Goal: Information Seeking & Learning: Learn about a topic

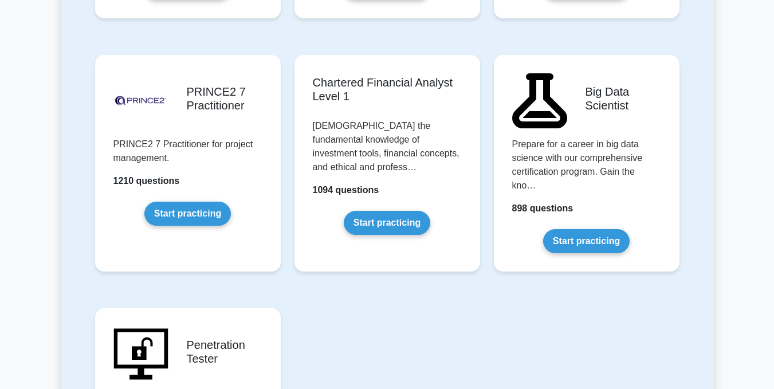
scroll to position [2451, 0]
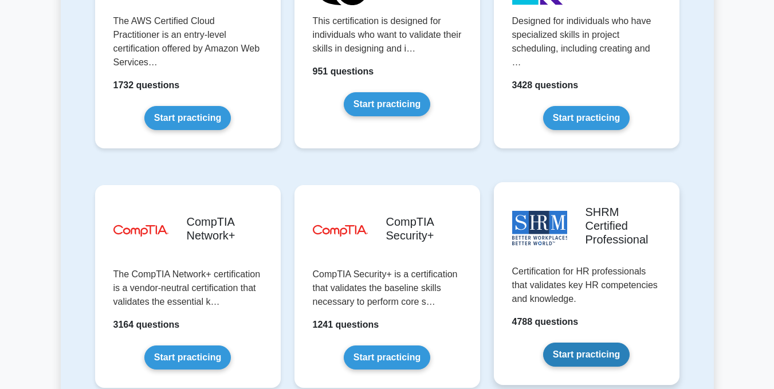
scroll to position [2089, 0]
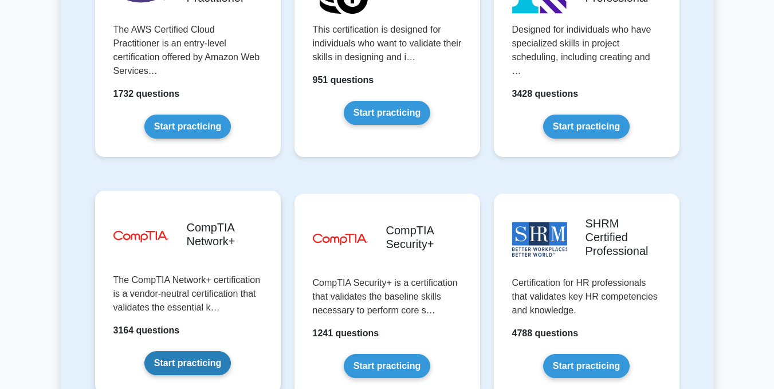
click at [156, 351] on link "Start practicing" at bounding box center [187, 363] width 86 height 24
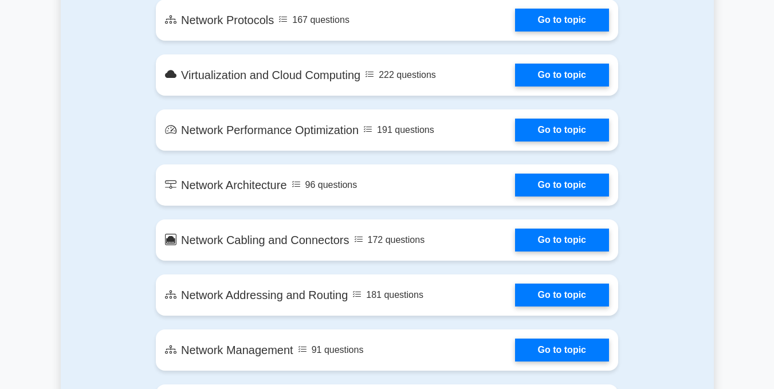
scroll to position [1103, 0]
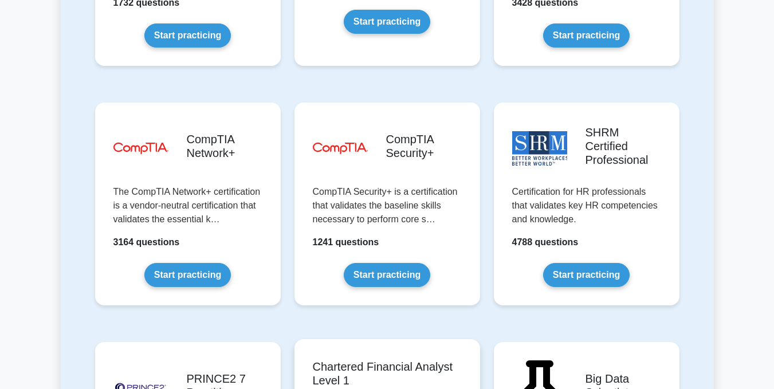
scroll to position [2126, 0]
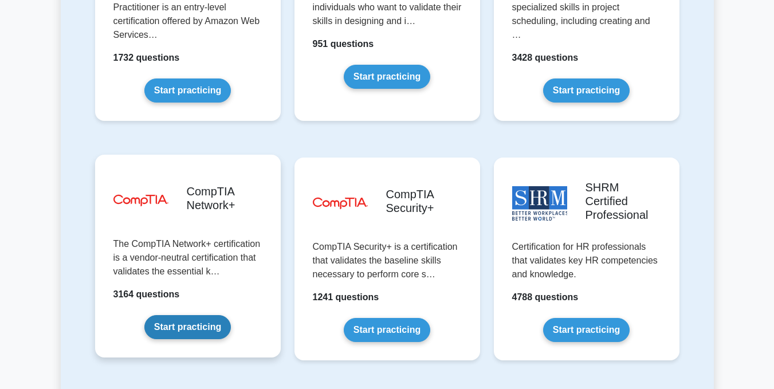
click at [187, 315] on link "Start practicing" at bounding box center [187, 327] width 86 height 24
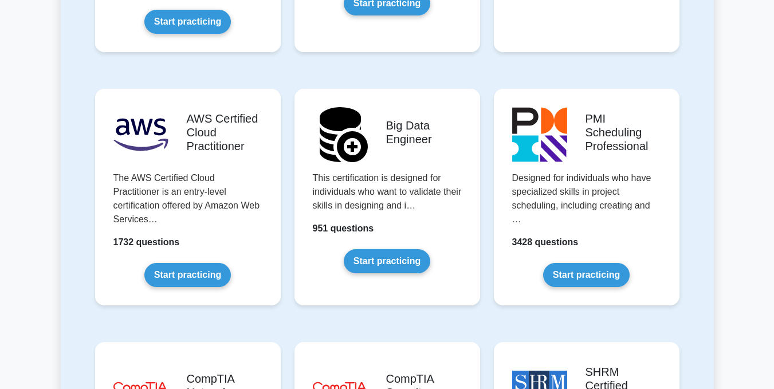
scroll to position [1937, 0]
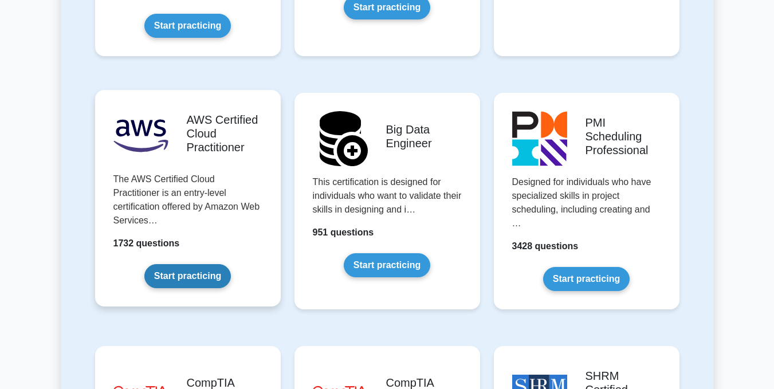
click at [193, 264] on link "Start practicing" at bounding box center [187, 276] width 86 height 24
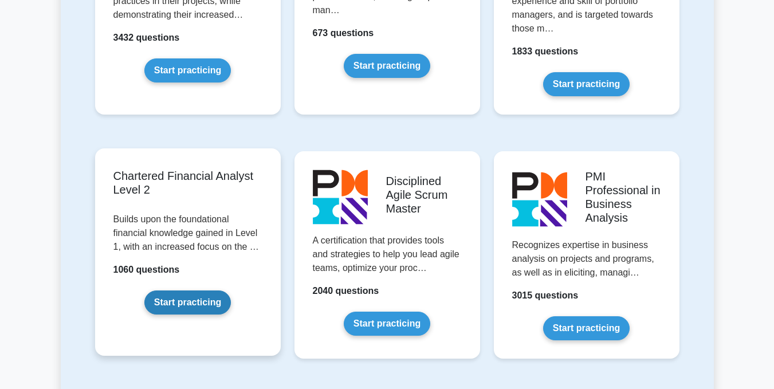
scroll to position [1376, 0]
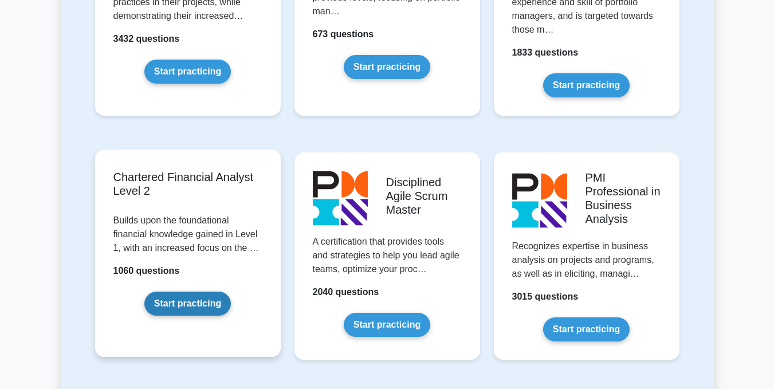
click at [223, 294] on link "Start practicing" at bounding box center [187, 304] width 86 height 24
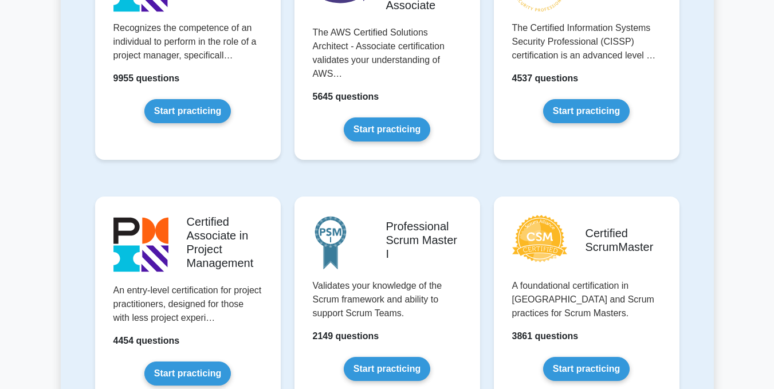
scroll to position [337, 0]
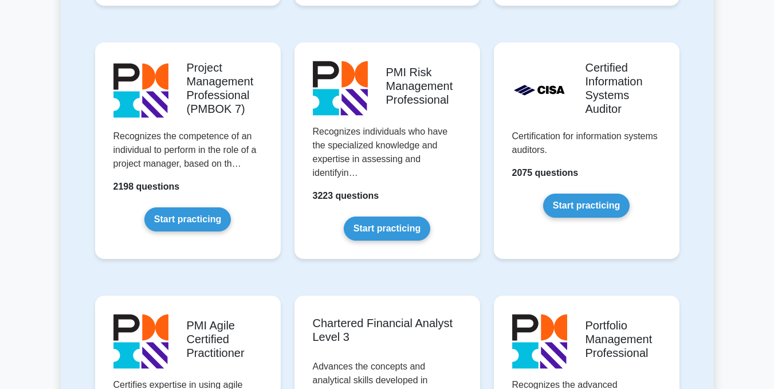
scroll to position [988, 0]
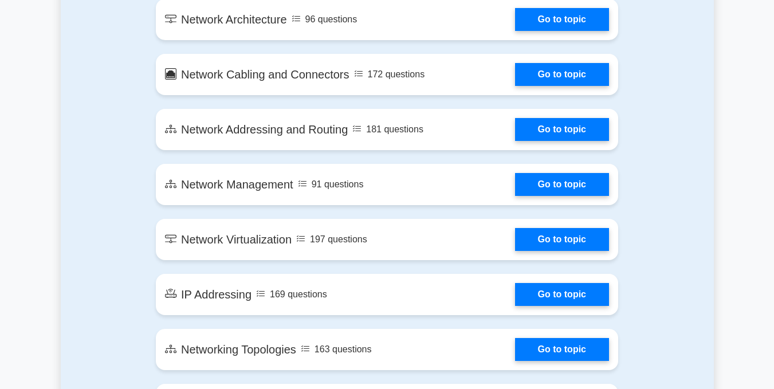
scroll to position [1259, 0]
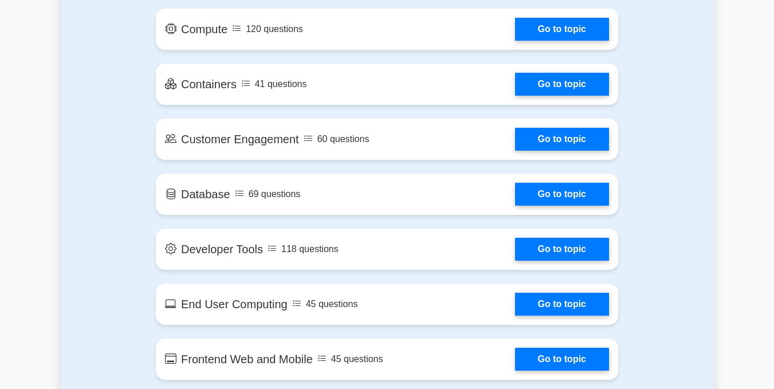
scroll to position [949, 0]
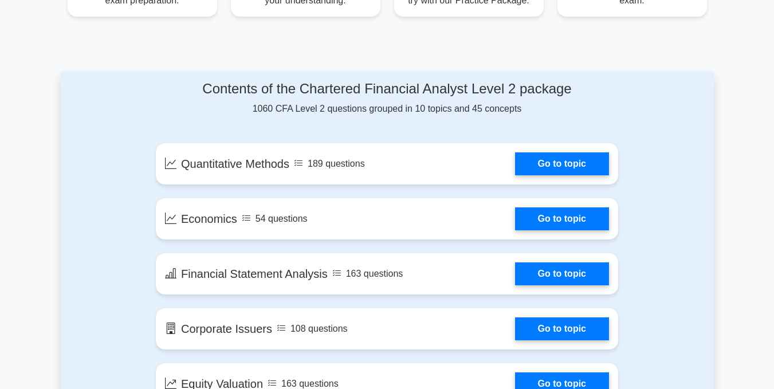
scroll to position [549, 0]
